Goal: Check status: Check status

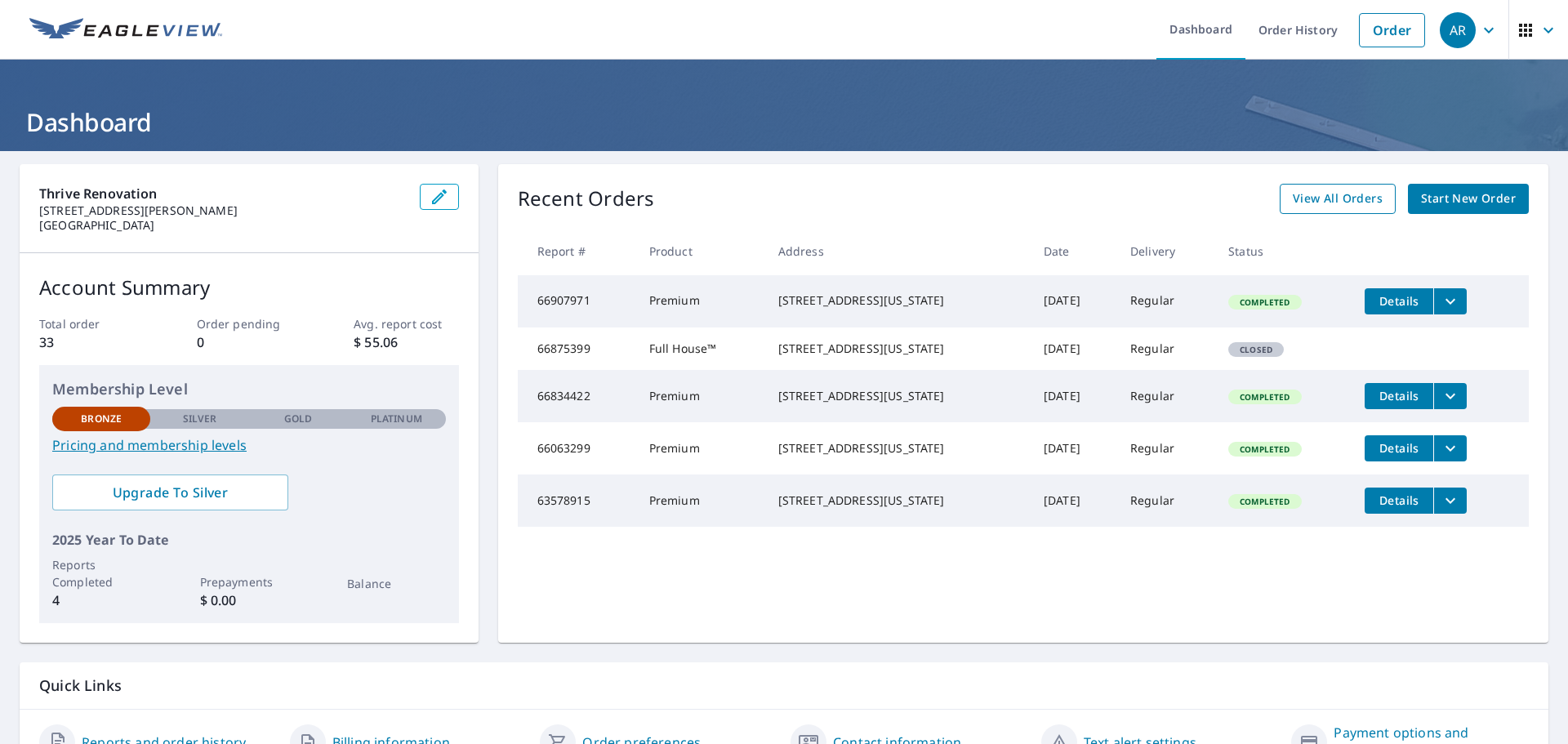
click at [1302, 201] on span "View All Orders" at bounding box center [1337, 199] width 89 height 21
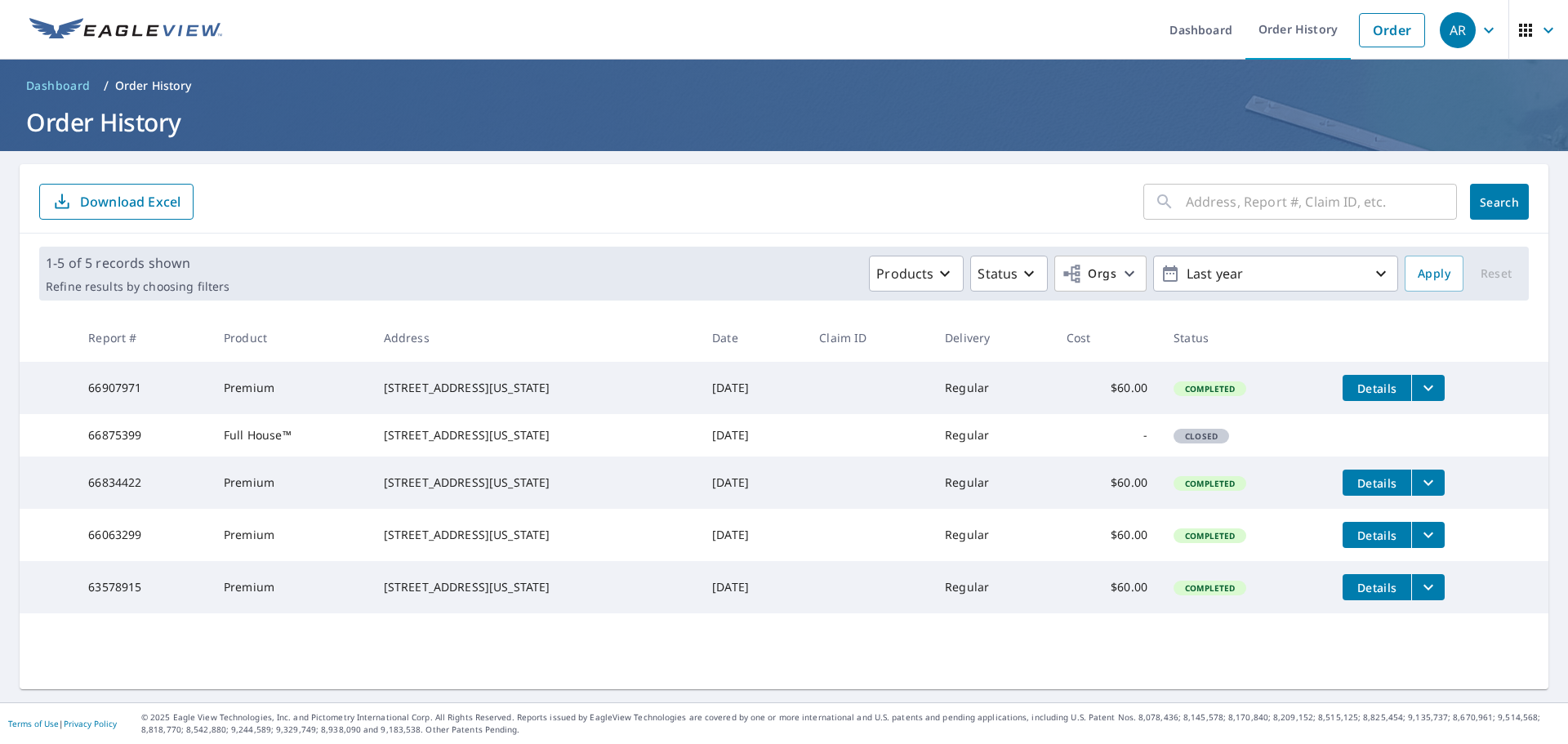
click at [1353, 389] on span "Details" at bounding box center [1377, 388] width 49 height 16
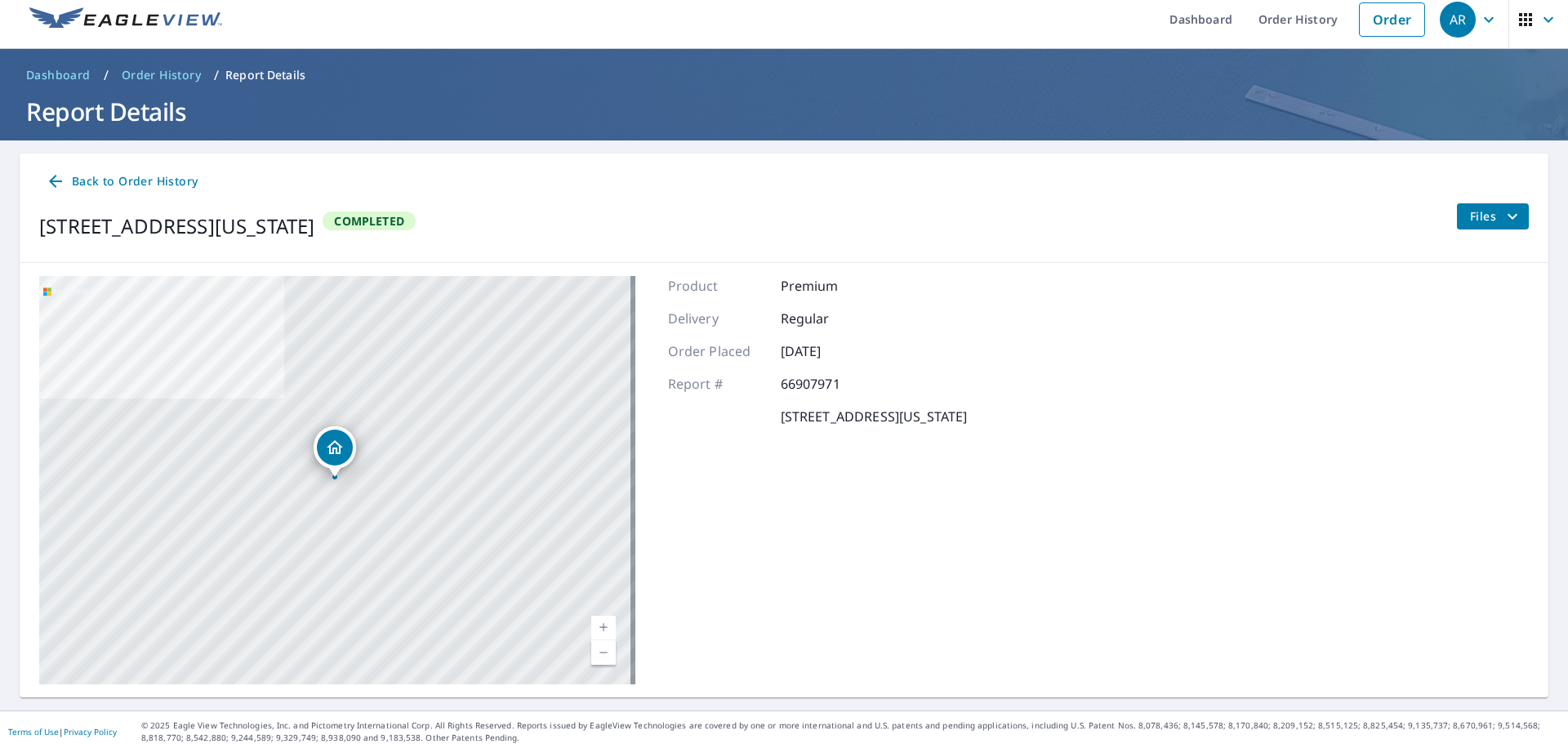
scroll to position [19, 0]
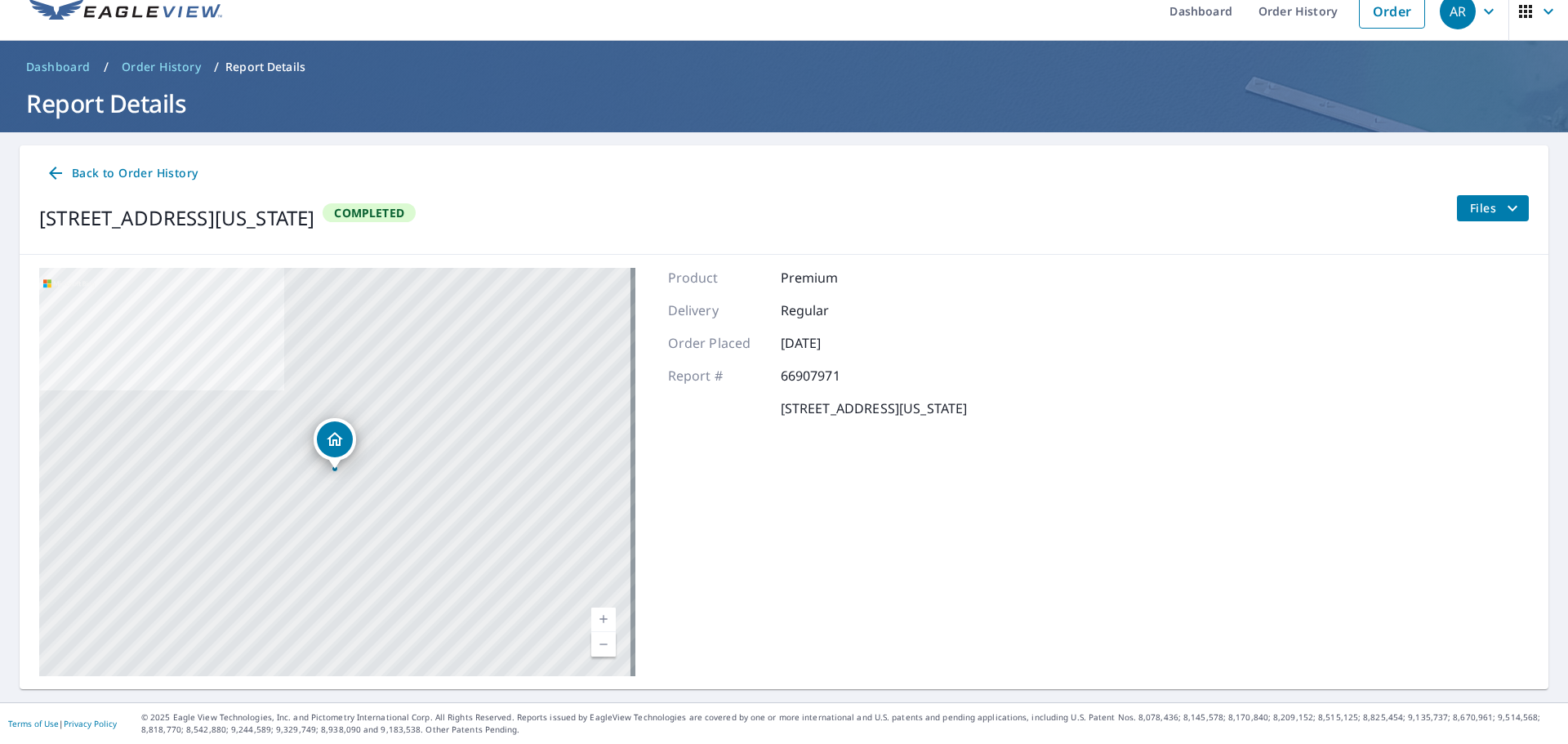
click at [52, 173] on icon at bounding box center [55, 173] width 13 height 13
